Goal: Information Seeking & Learning: Learn about a topic

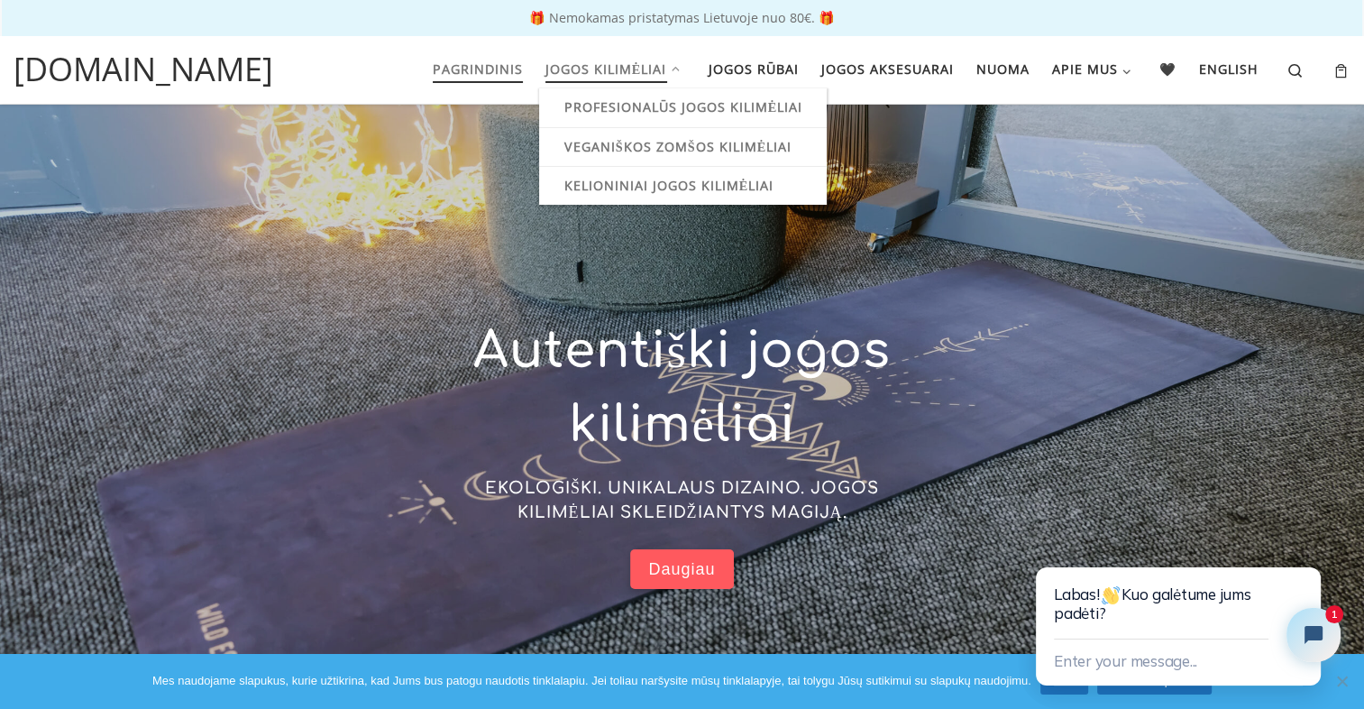
click at [625, 78] on span "Jogos kilimėliai" at bounding box center [606, 66] width 122 height 33
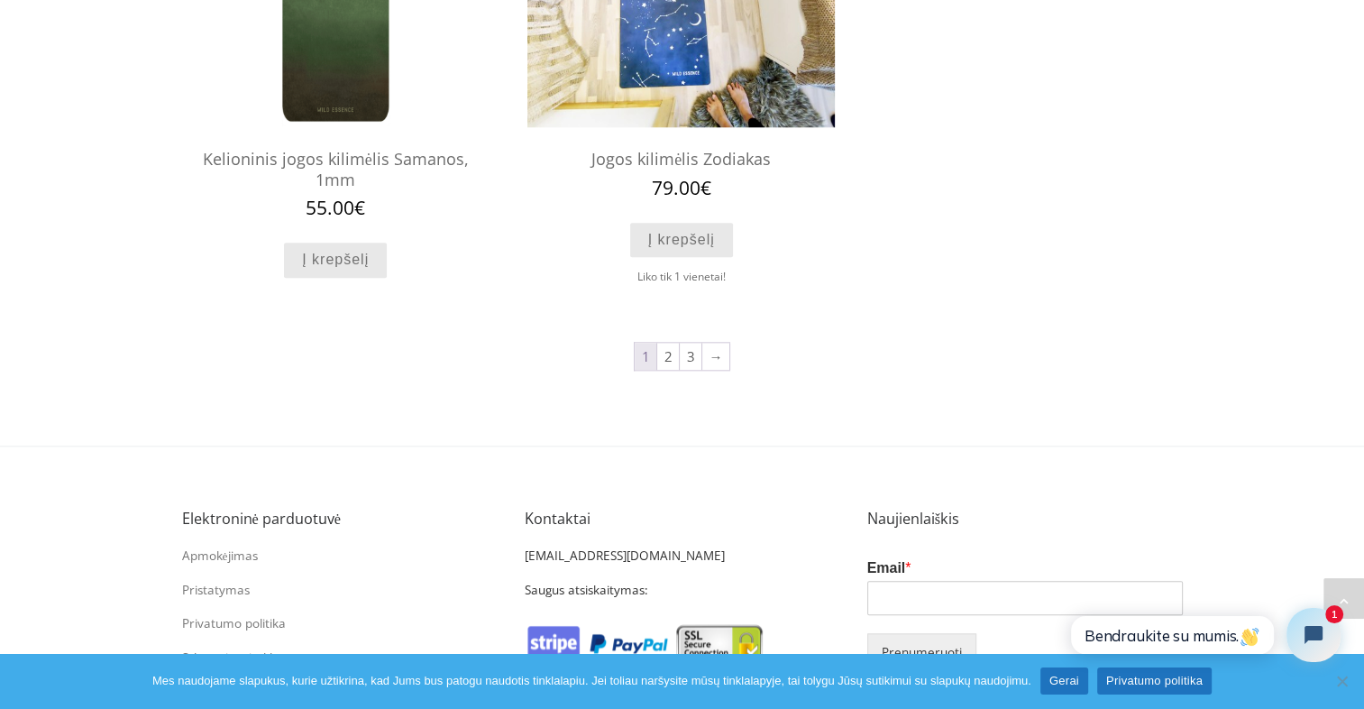
scroll to position [1935, 0]
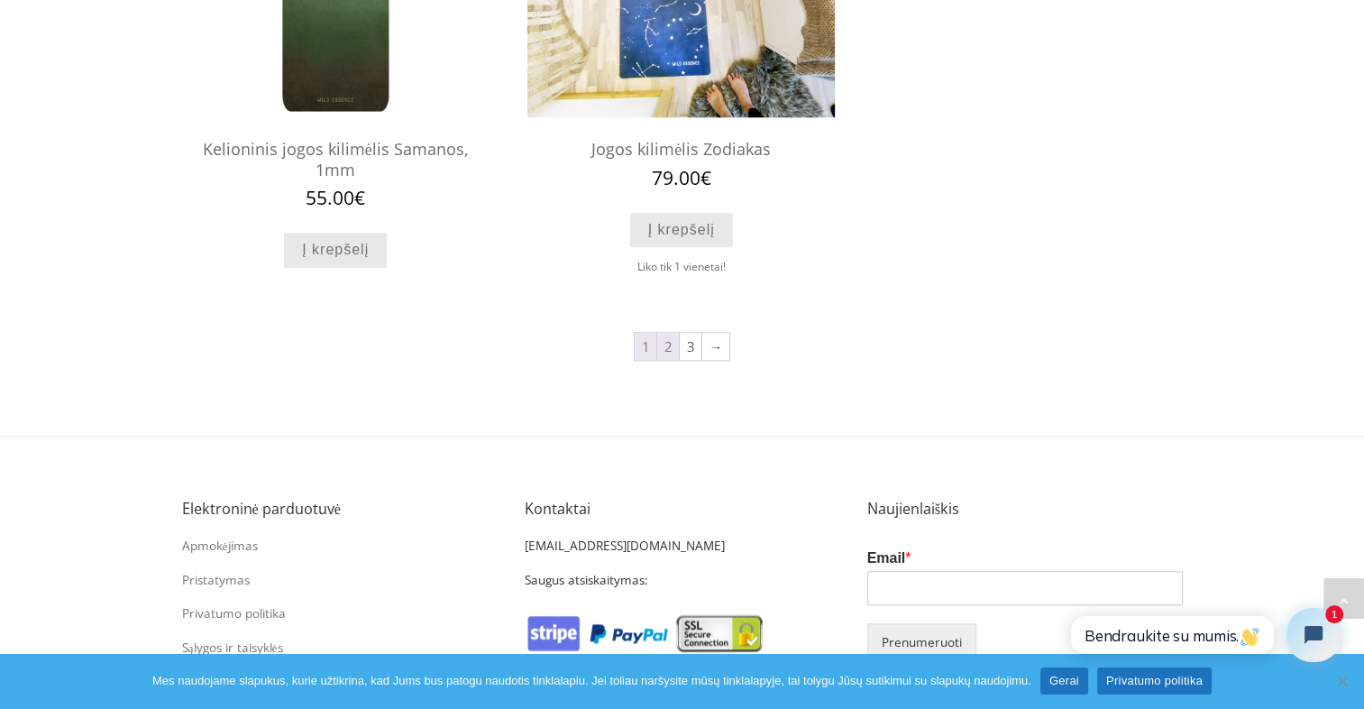
click at [663, 344] on link "2" at bounding box center [668, 346] width 22 height 27
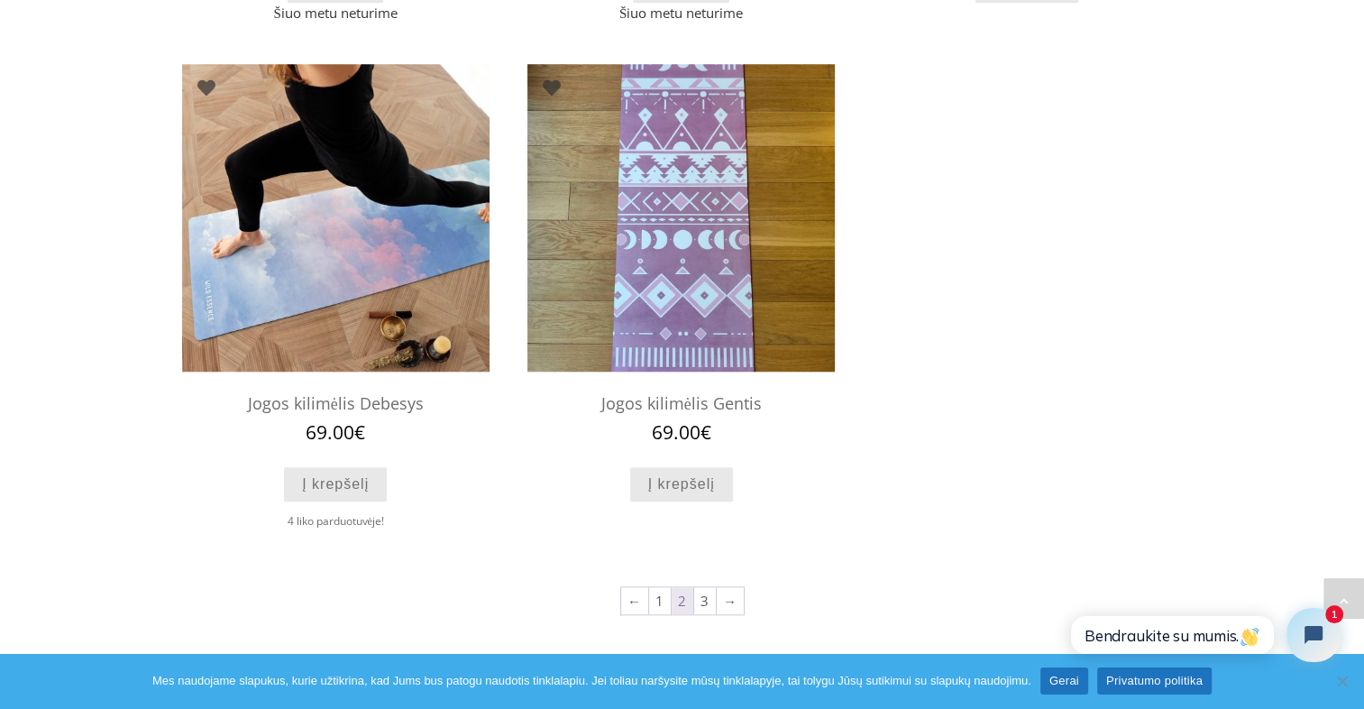
scroll to position [1658, 0]
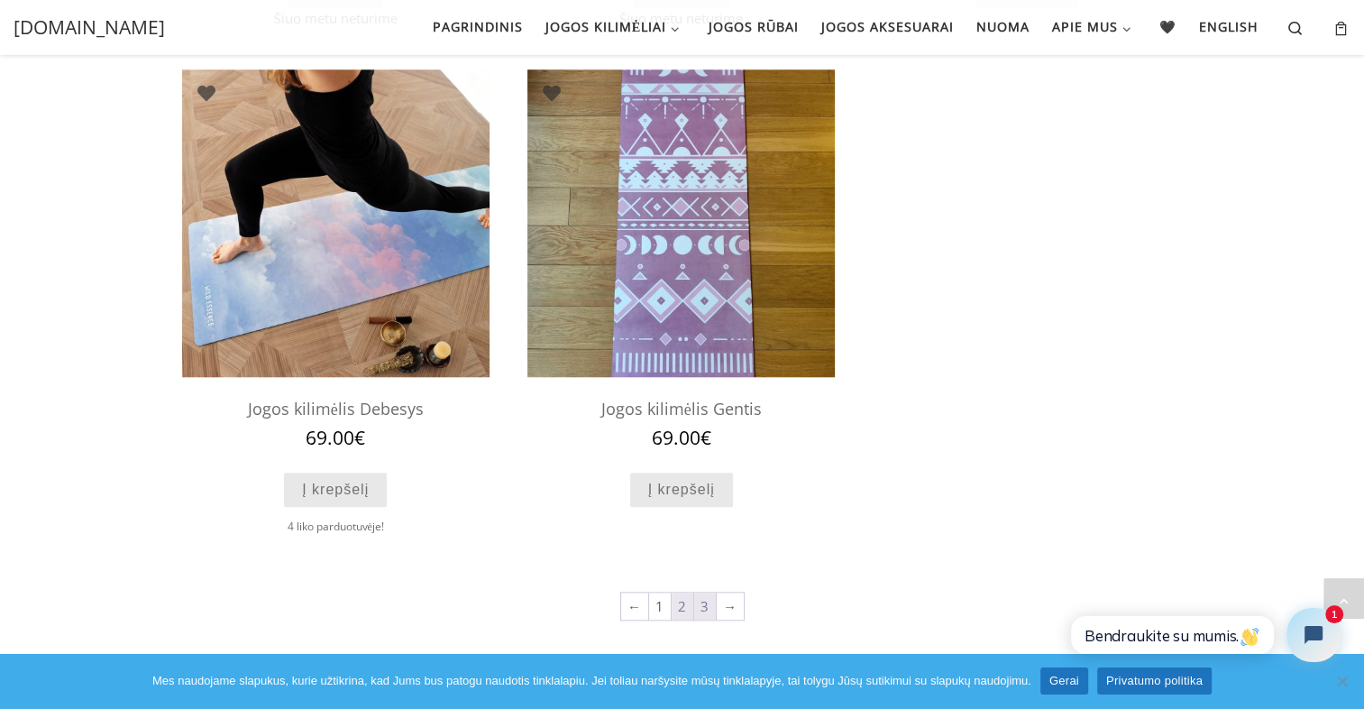
click at [698, 612] on link "3" at bounding box center [705, 605] width 22 height 27
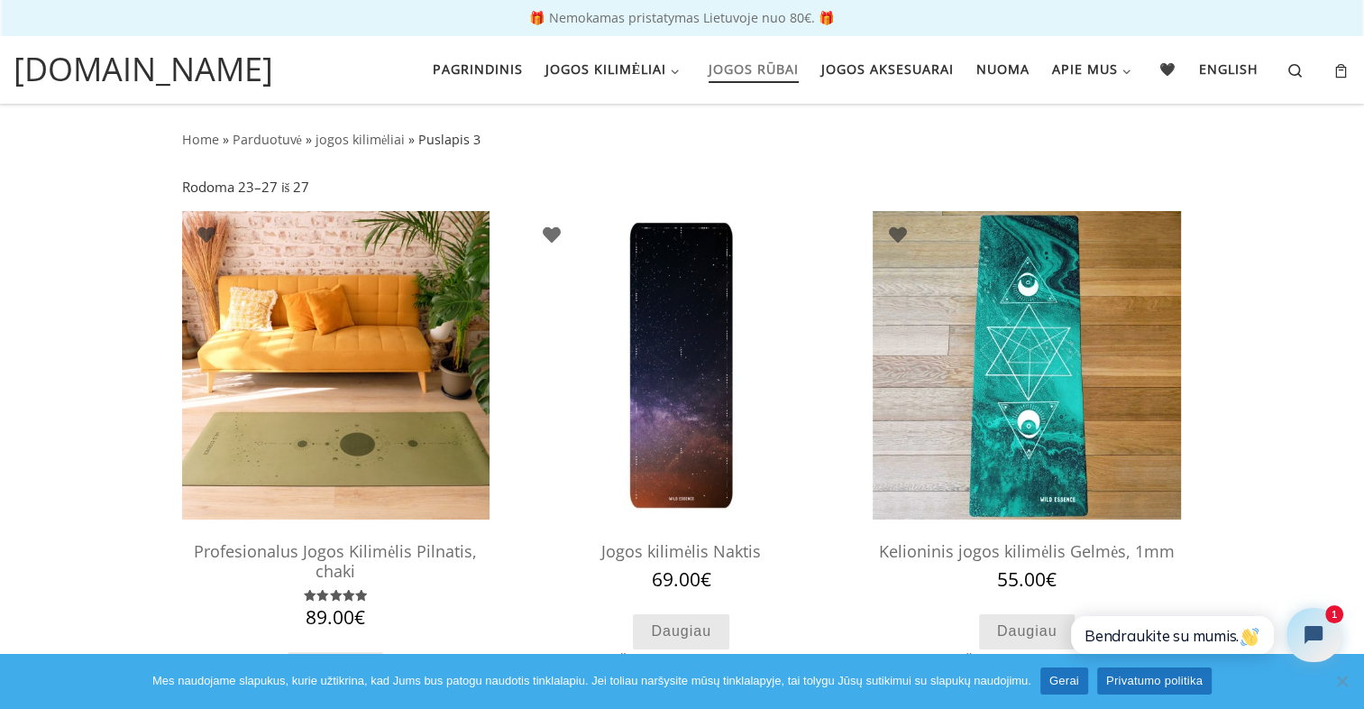
click at [763, 74] on span "Jogos rūbai" at bounding box center [754, 66] width 90 height 33
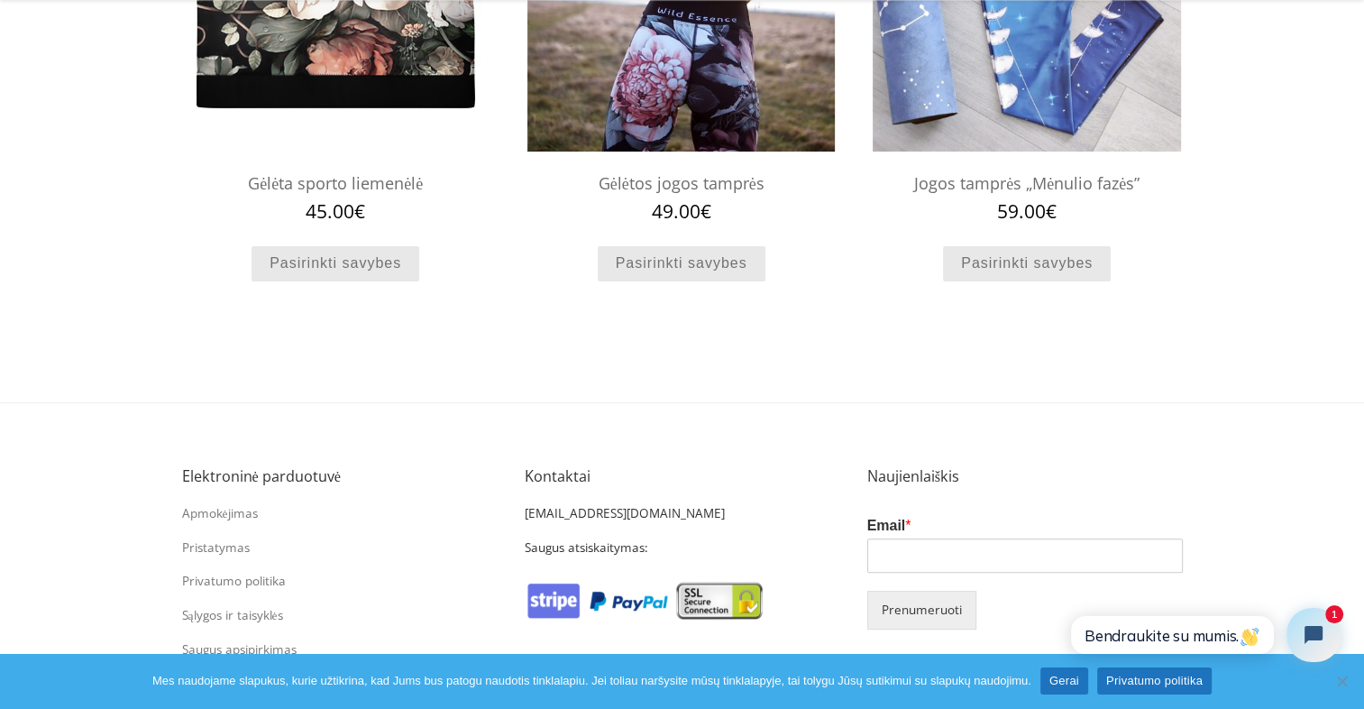
scroll to position [411, 0]
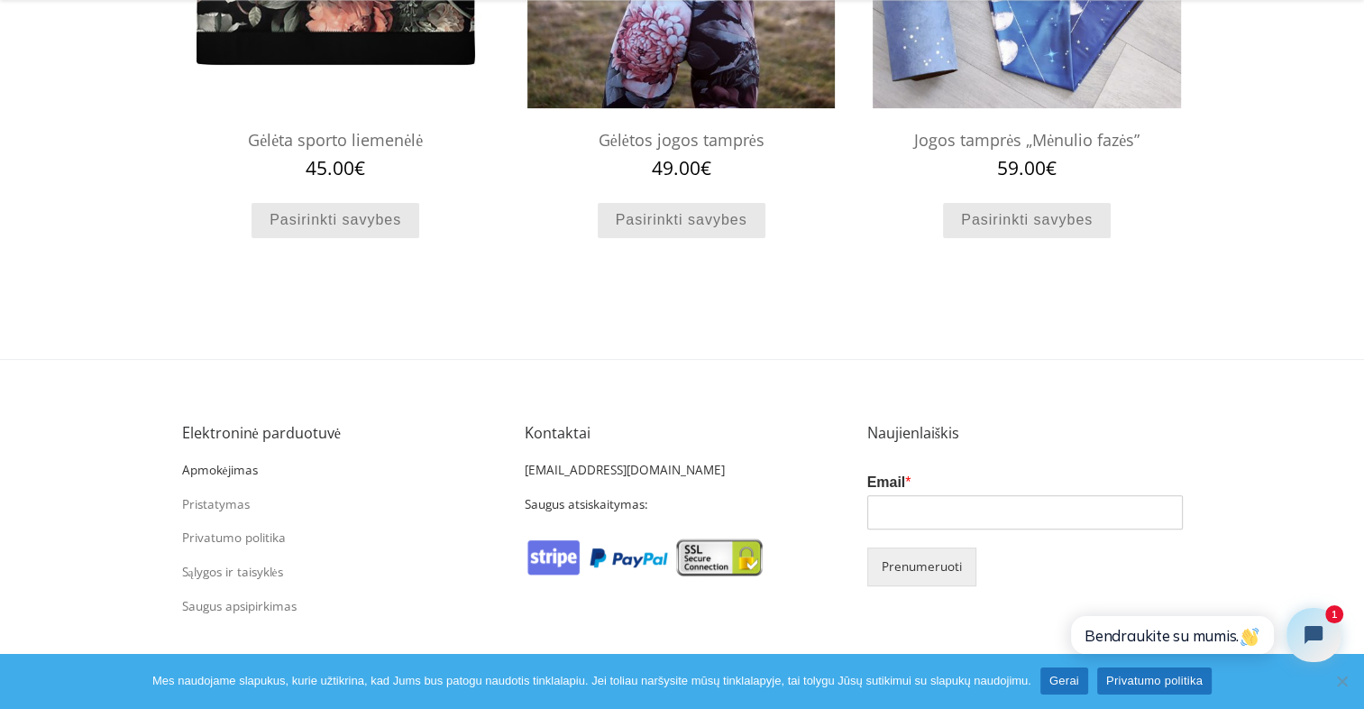
click at [233, 467] on link "Apmokėjimas" at bounding box center [220, 470] width 76 height 16
